Goal: Task Accomplishment & Management: Use online tool/utility

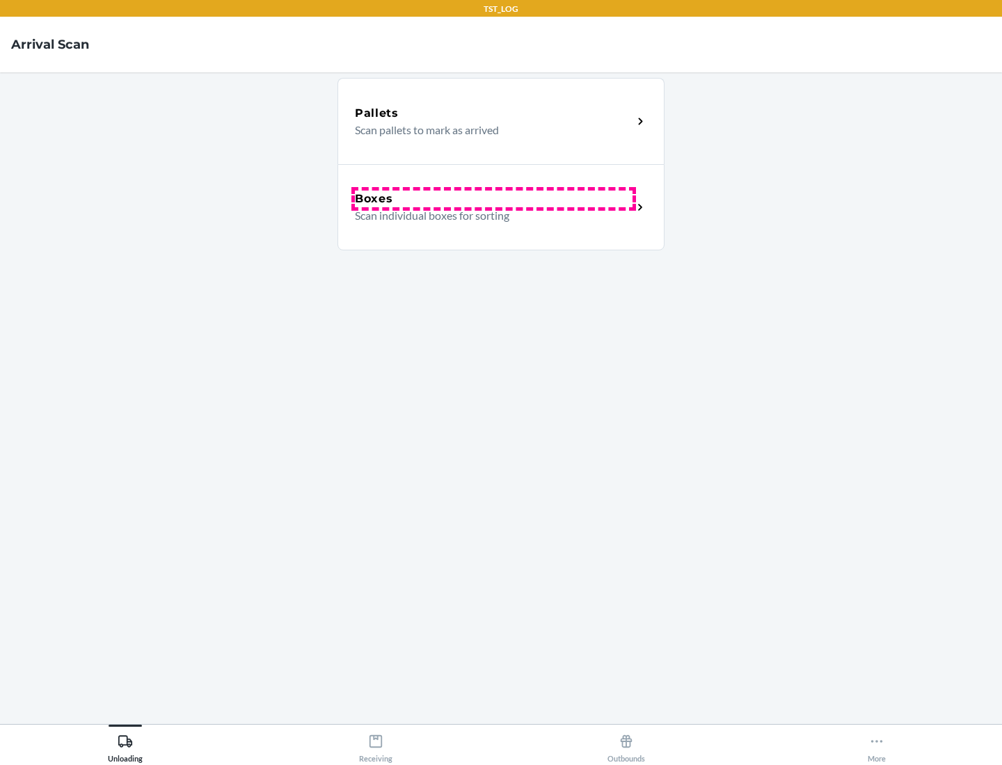
click at [493, 199] on div "Boxes" at bounding box center [494, 199] width 278 height 17
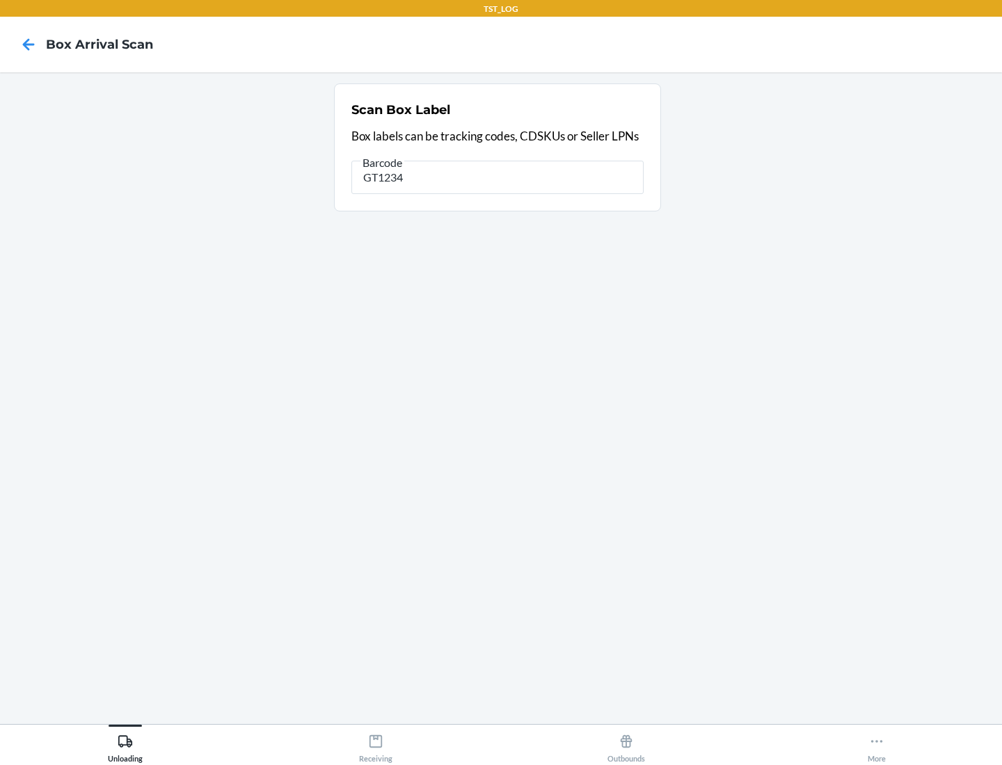
type input "GT1234"
